Goal: Task Accomplishment & Management: Complete application form

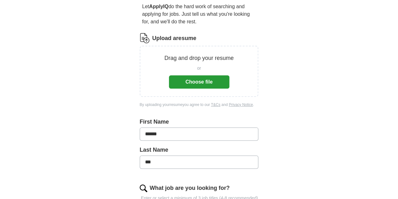
scroll to position [61, 0]
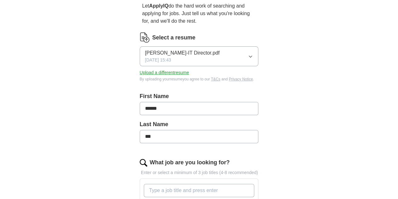
click at [246, 48] on button "[PERSON_NAME]-IT Director.pdf [DATE] 15:43" at bounding box center [199, 56] width 119 height 20
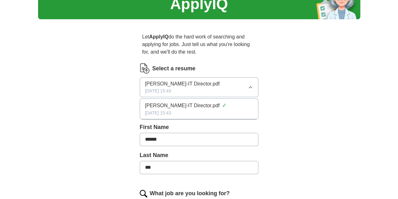
scroll to position [31, 0]
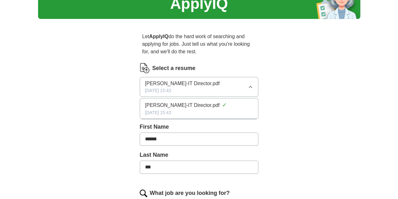
click at [253, 84] on icon "button" at bounding box center [250, 86] width 5 height 5
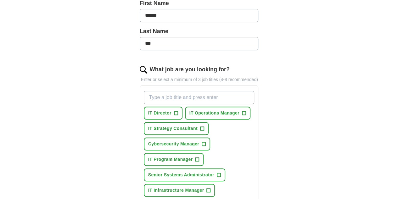
scroll to position [154, 0]
click at [174, 111] on span "+" at bounding box center [176, 113] width 4 height 5
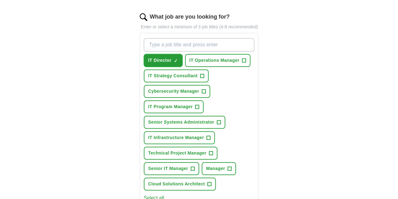
scroll to position [207, 0]
click at [228, 166] on span "+" at bounding box center [230, 168] width 4 height 5
click at [195, 166] on span "+" at bounding box center [193, 168] width 4 height 5
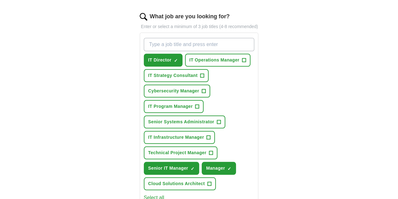
click at [252, 83] on div "IT Director ✓ × IT Operations Manager + IT Strategy Consultant + Cybersecurity …" at bounding box center [199, 113] width 113 height 157
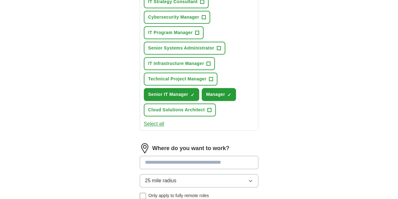
scroll to position [281, 0]
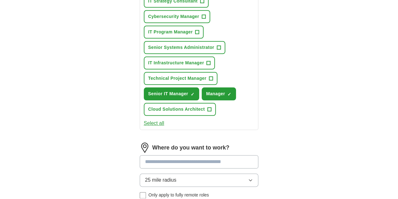
click at [223, 155] on input at bounding box center [199, 161] width 119 height 13
click at [159, 155] on input "*****" at bounding box center [199, 161] width 119 height 13
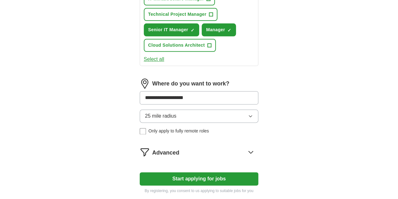
scroll to position [344, 0]
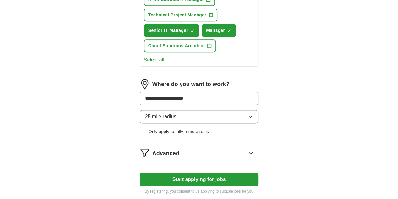
click at [255, 79] on div "**********" at bounding box center [199, 109] width 119 height 61
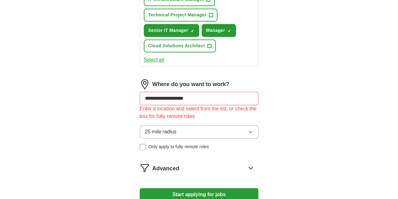
click at [209, 92] on input "**********" at bounding box center [199, 98] width 119 height 13
type input "*"
type input "*****"
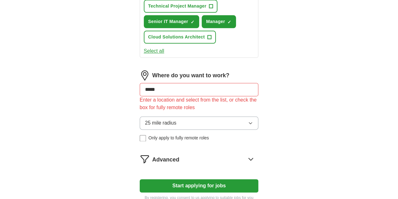
scroll to position [352, 0]
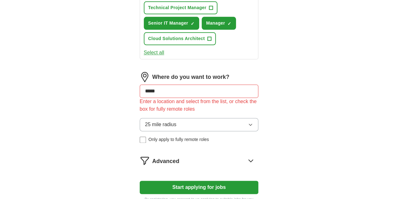
click at [256, 155] on icon at bounding box center [251, 160] width 10 height 10
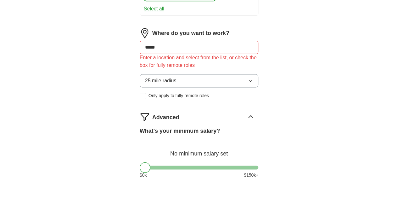
scroll to position [396, 0]
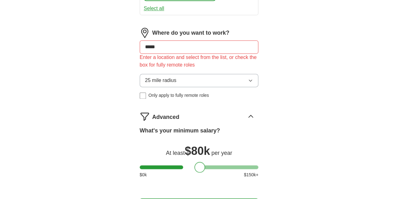
drag, startPoint x: 130, startPoint y: 125, endPoint x: 185, endPoint y: 129, distance: 55.0
click at [194, 161] on div at bounding box center [199, 166] width 11 height 11
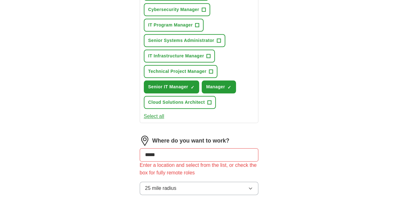
scroll to position [288, 0]
click at [236, 148] on input "*****" at bounding box center [199, 154] width 119 height 13
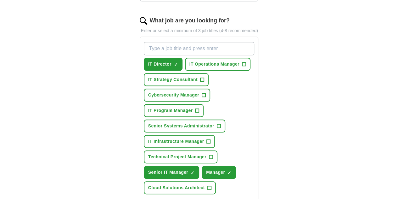
scroll to position [174, 0]
